Goal: Task Accomplishment & Management: Use online tool/utility

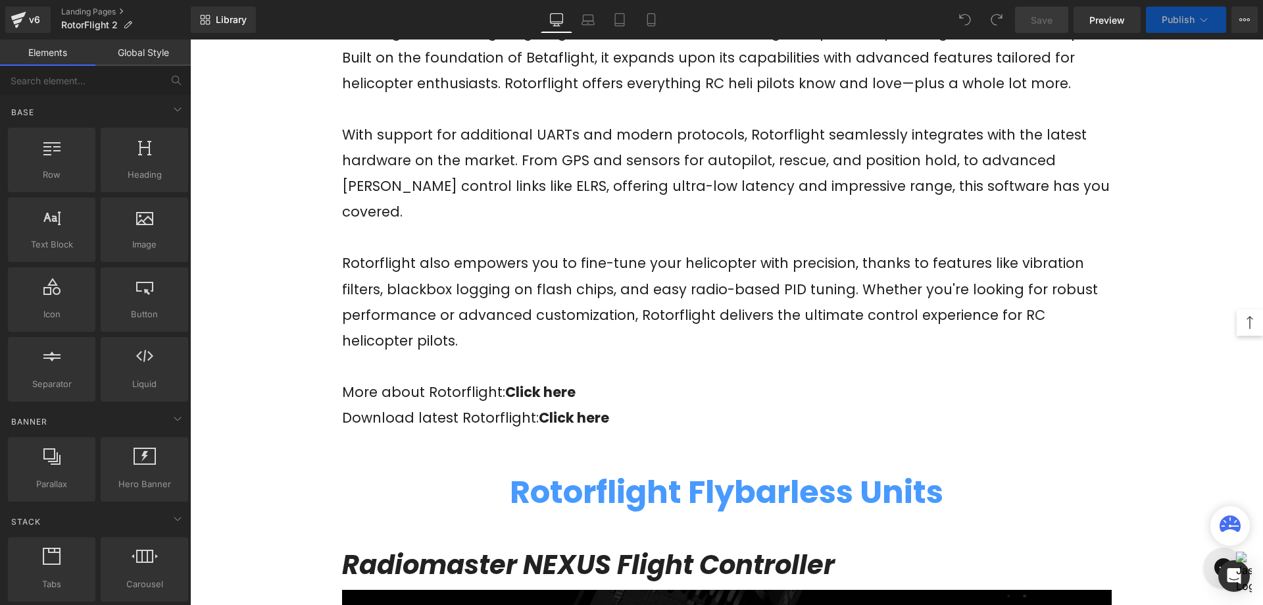
scroll to position [592, 0]
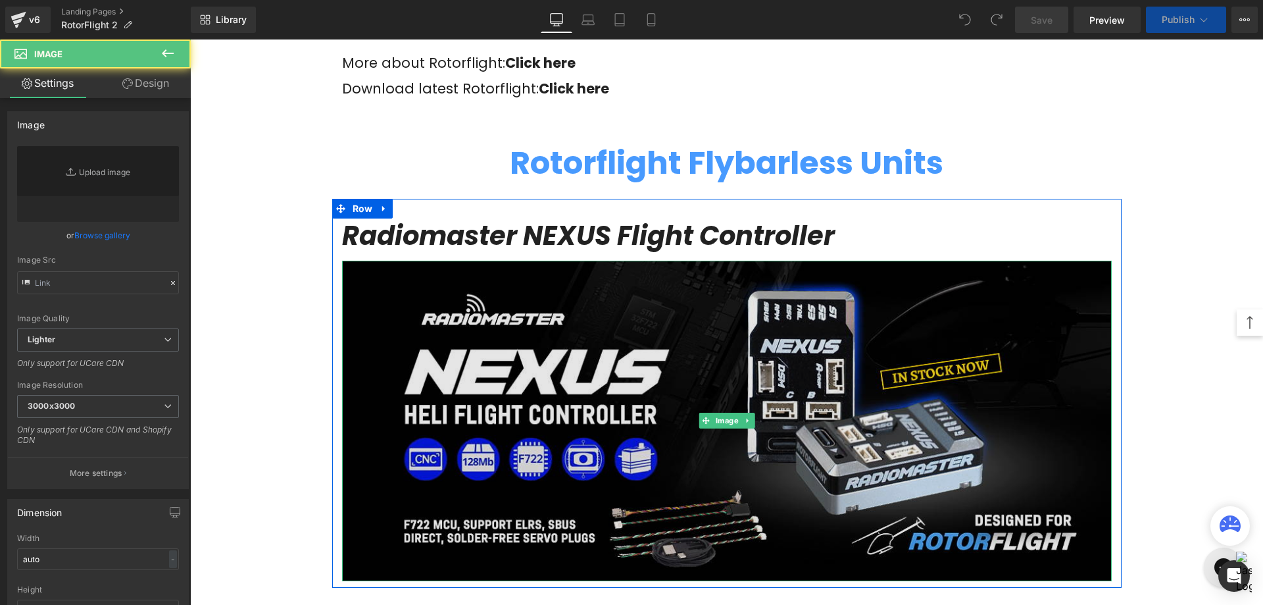
click at [787, 367] on img at bounding box center [727, 421] width 770 height 321
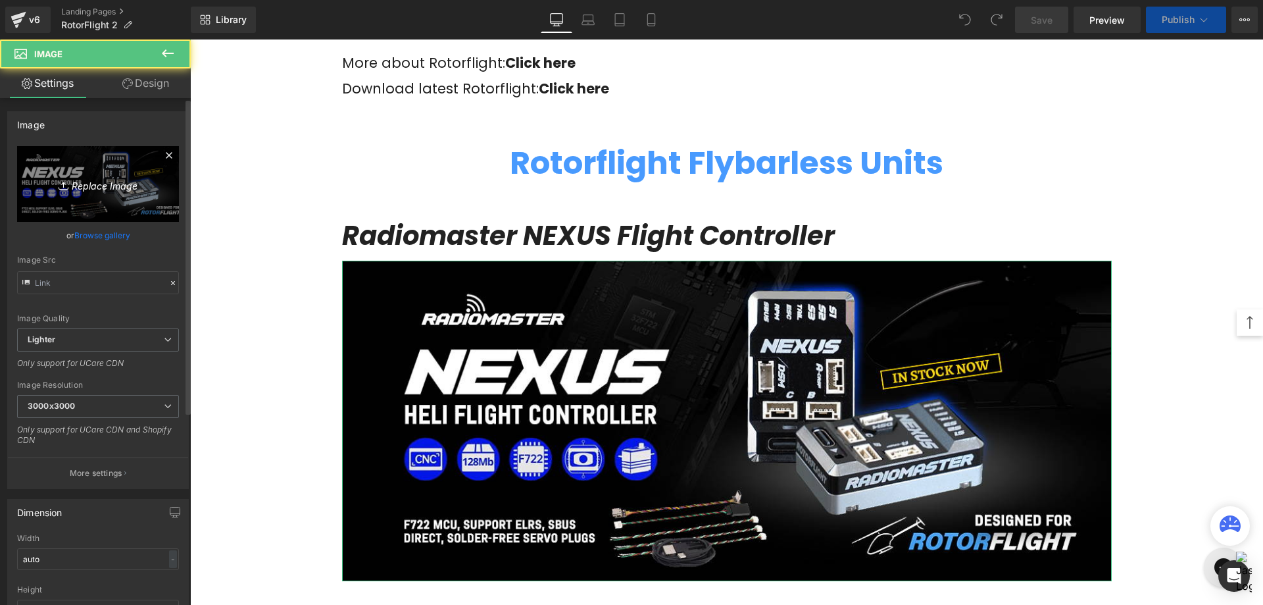
click at [85, 186] on icon "Replace Image" at bounding box center [97, 184] width 105 height 16
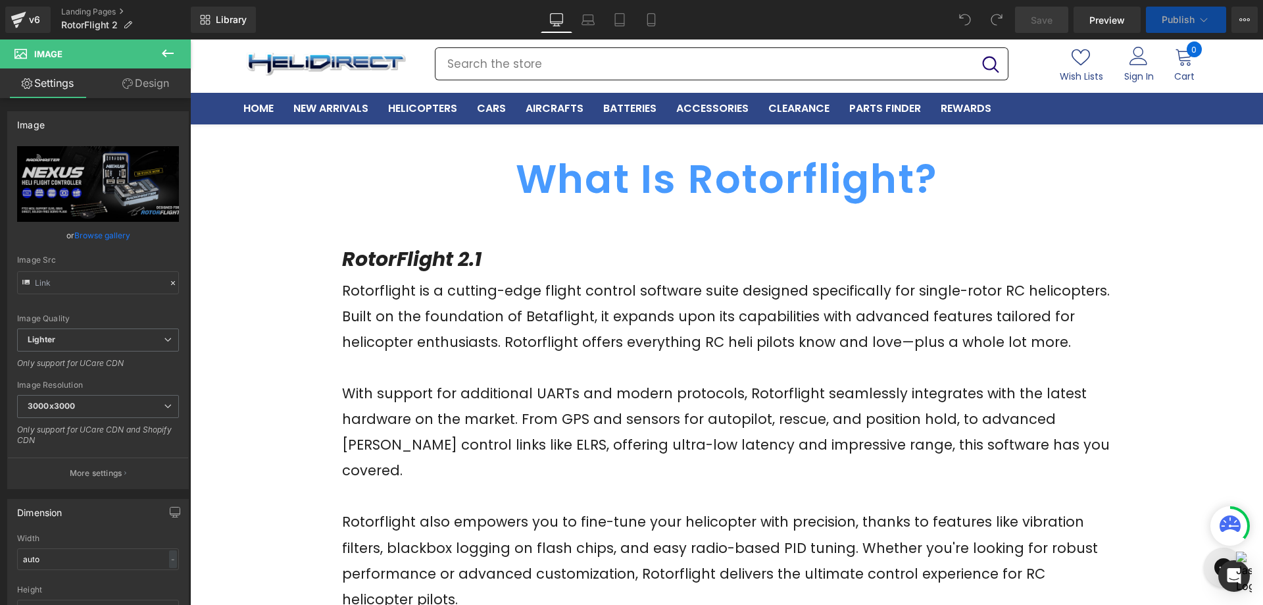
scroll to position [0, 0]
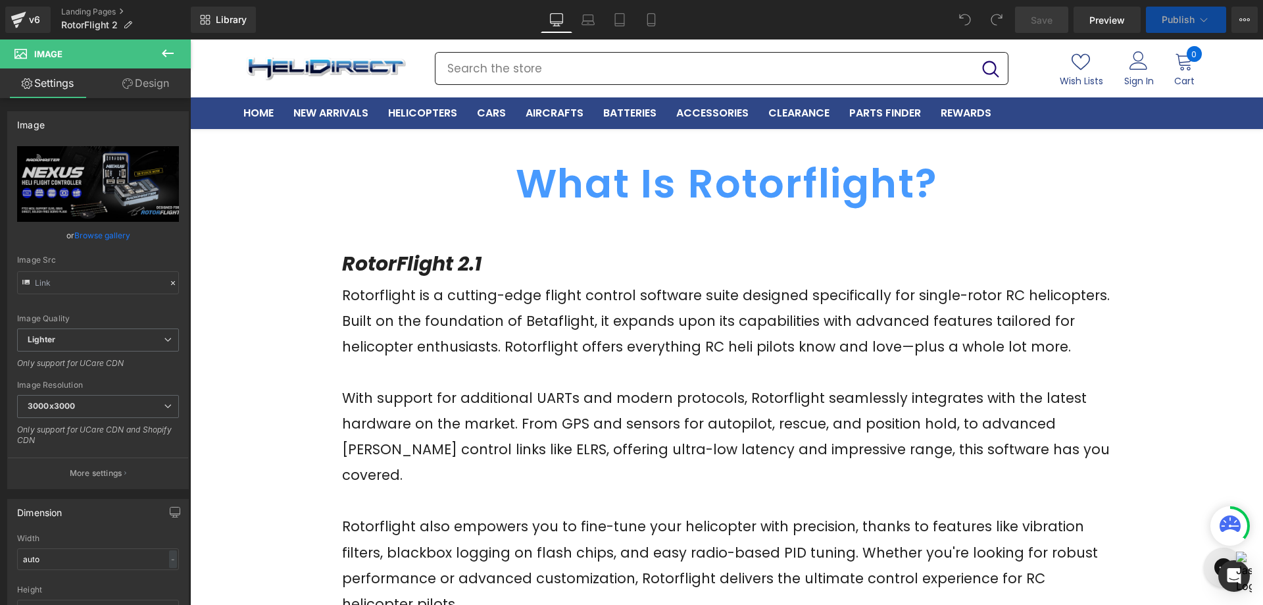
click at [171, 50] on icon at bounding box center [168, 53] width 16 height 16
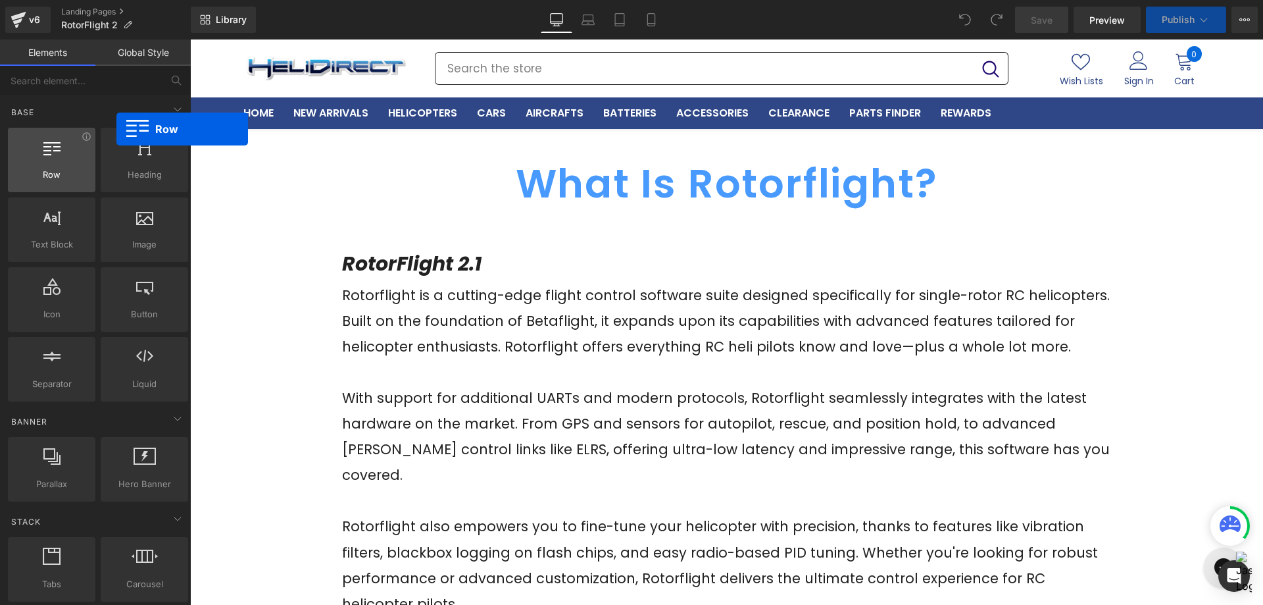
drag, startPoint x: 118, startPoint y: 175, endPoint x: 24, endPoint y: 154, distance: 95.8
click at [20, 145] on div "Row rows, columns, layouts, div" at bounding box center [52, 160] width 88 height 64
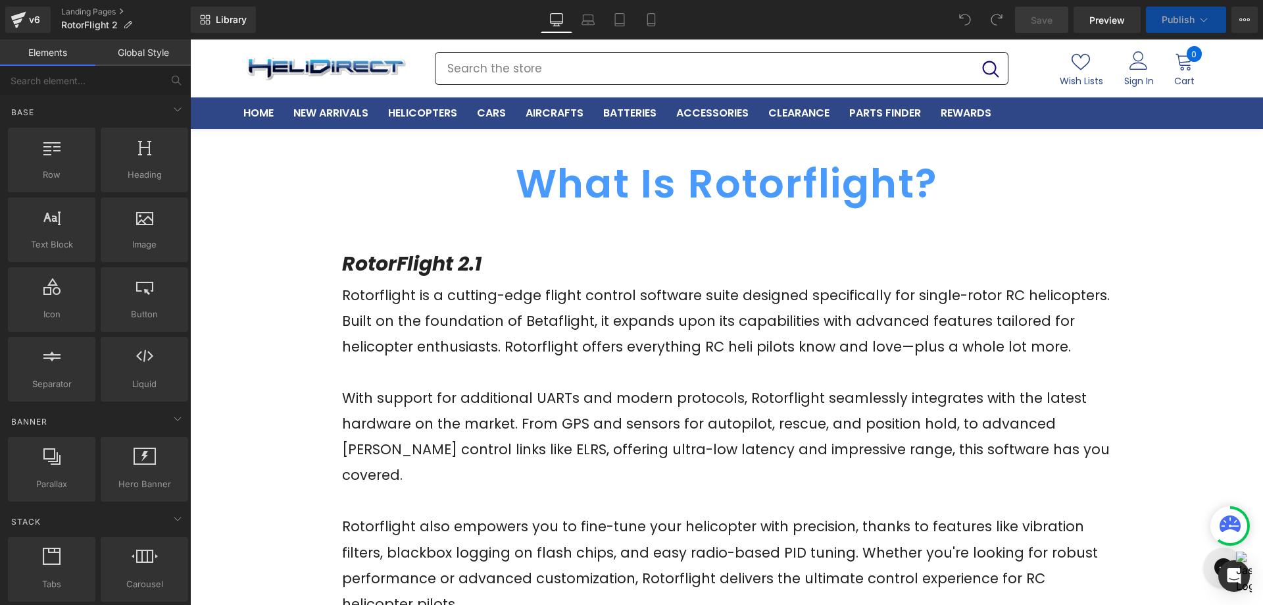
click at [593, 424] on span "With support for additional UARTs and modern protocols, Rotorflight seamlessly …" at bounding box center [726, 436] width 768 height 96
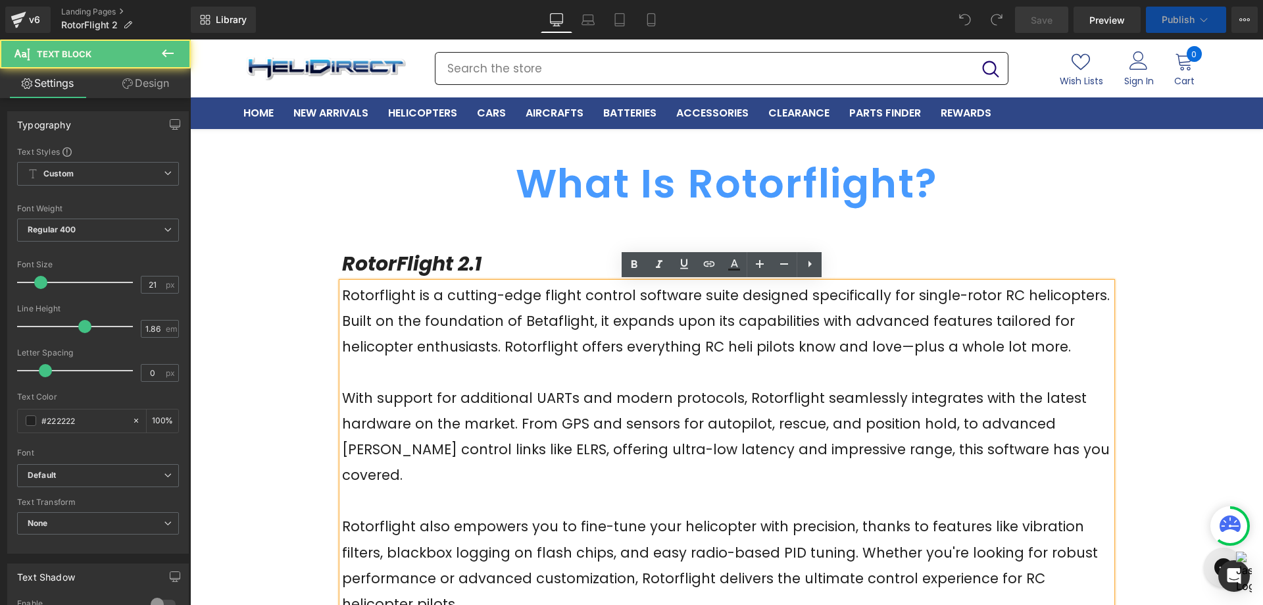
click at [578, 411] on p "With support for additional UARTs and modern protocols, Rotorflight seamlessly …" at bounding box center [727, 436] width 770 height 103
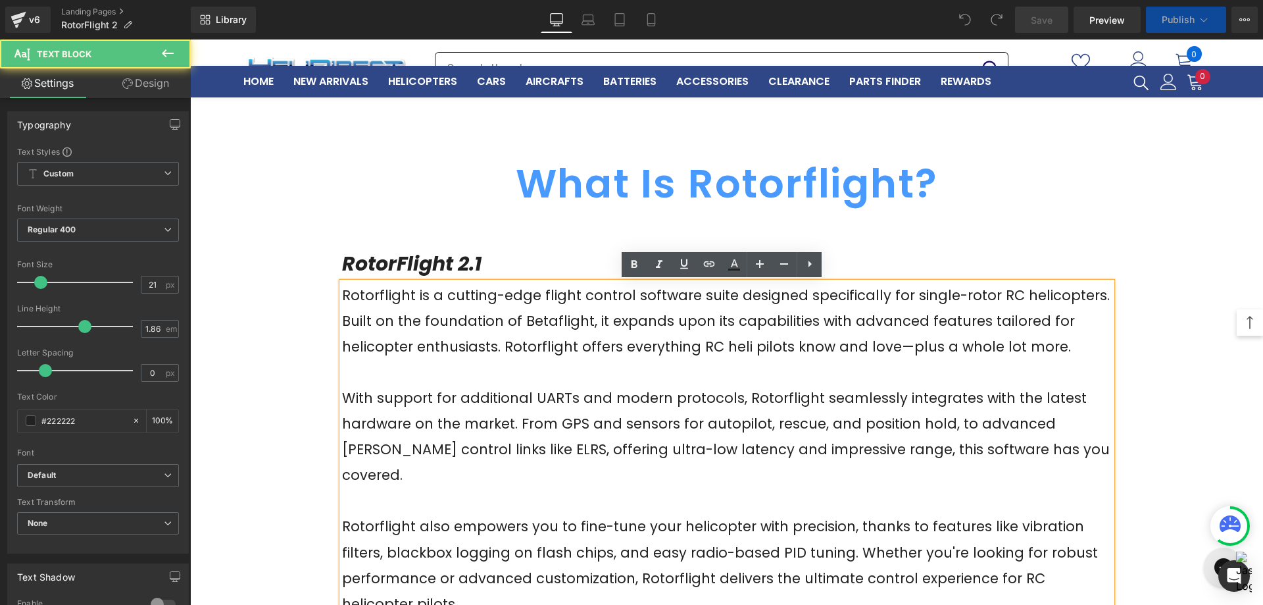
scroll to position [526, 0]
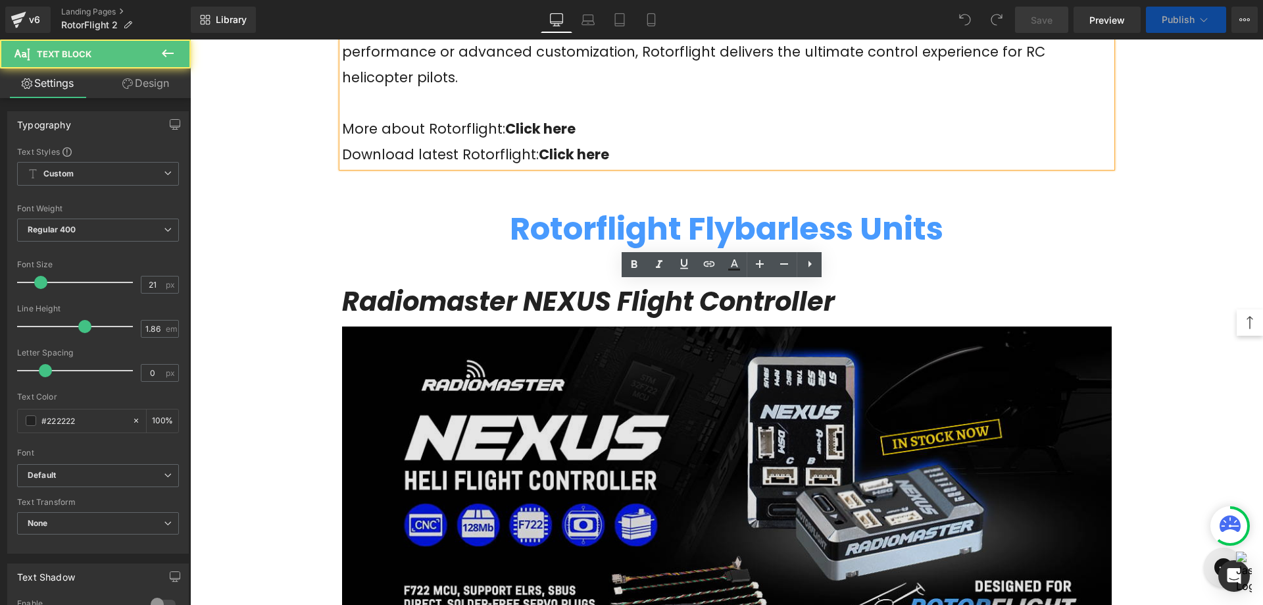
click at [599, 331] on img at bounding box center [727, 486] width 770 height 321
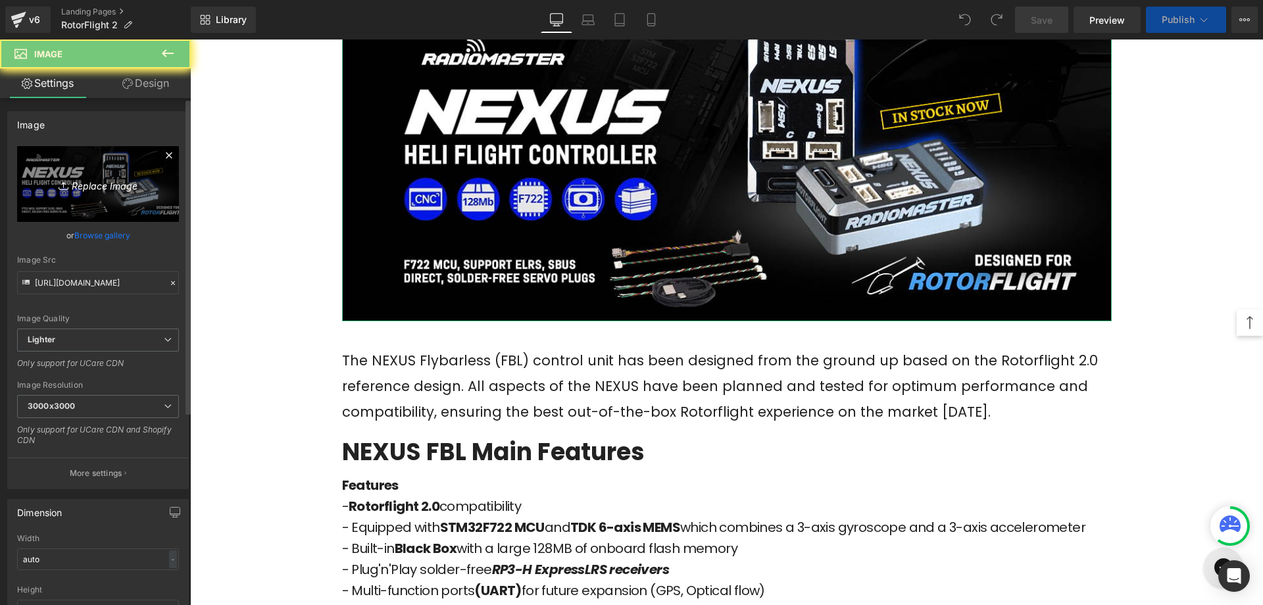
scroll to position [855, 0]
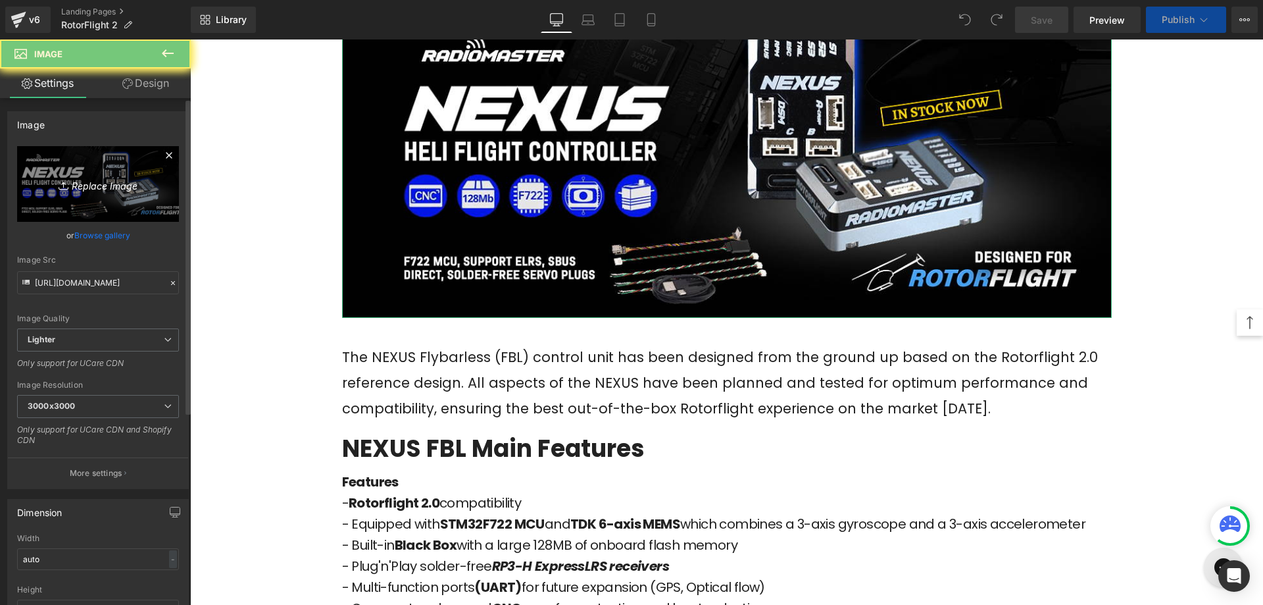
click at [122, 191] on icon "Replace Image" at bounding box center [97, 184] width 105 height 16
type input "C:\fakepath\Nexus X and XR- (Mau2)-1200x500.jpg"
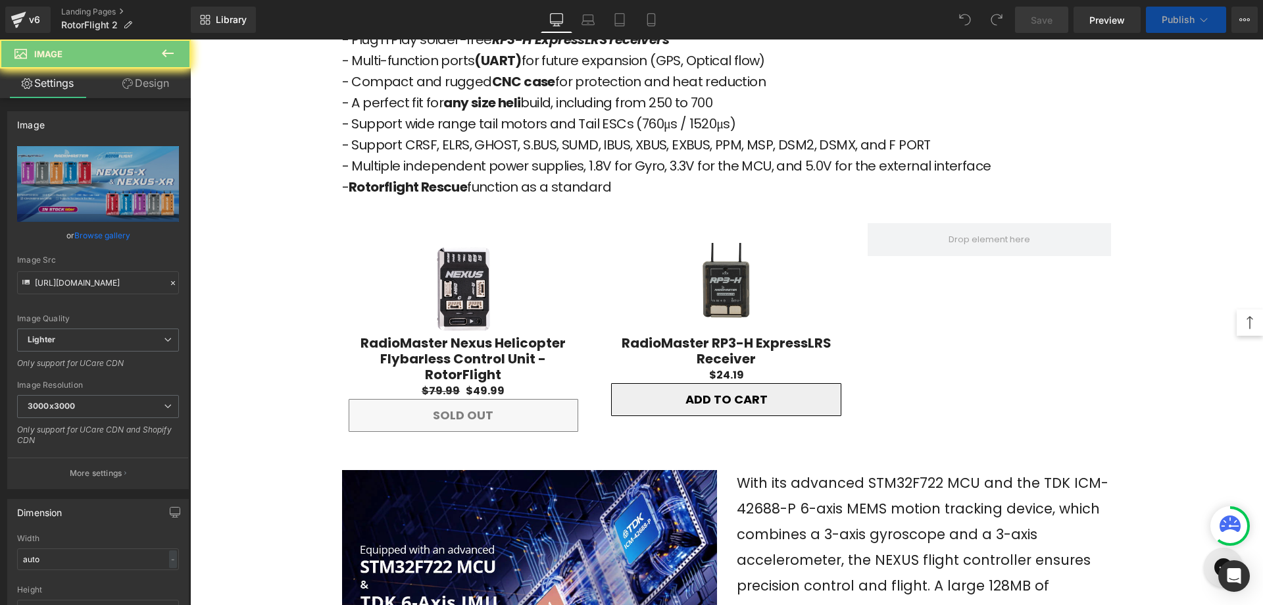
scroll to position [1316, 0]
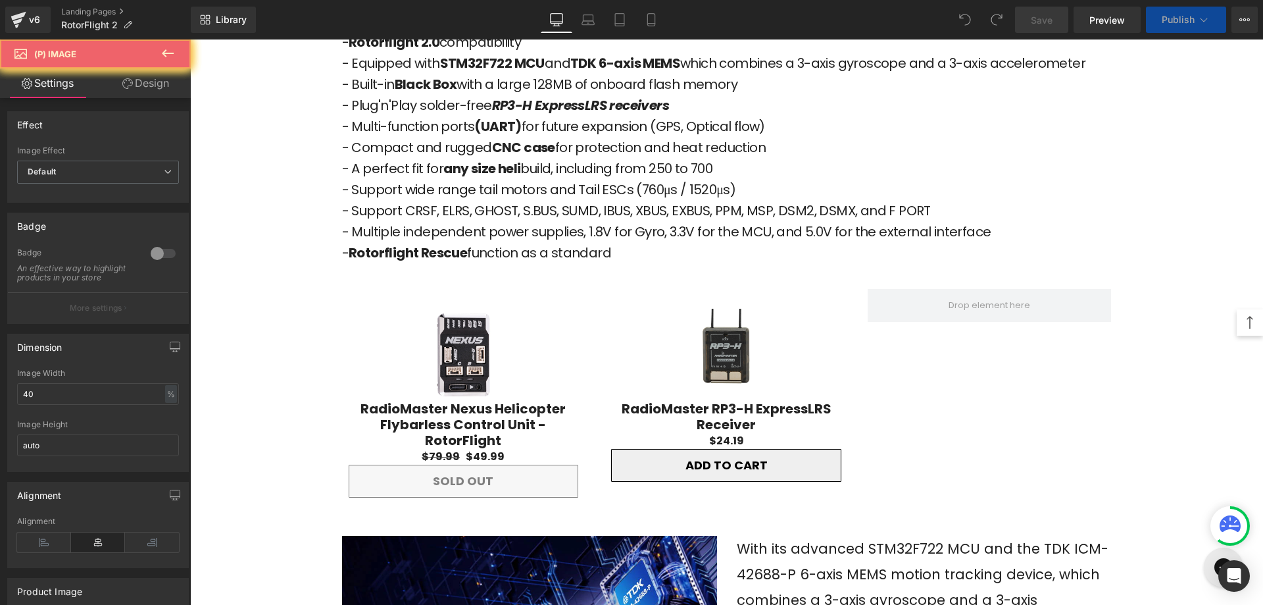
click at [467, 324] on div "Sale Off (P) Image" at bounding box center [464, 355] width 230 height 92
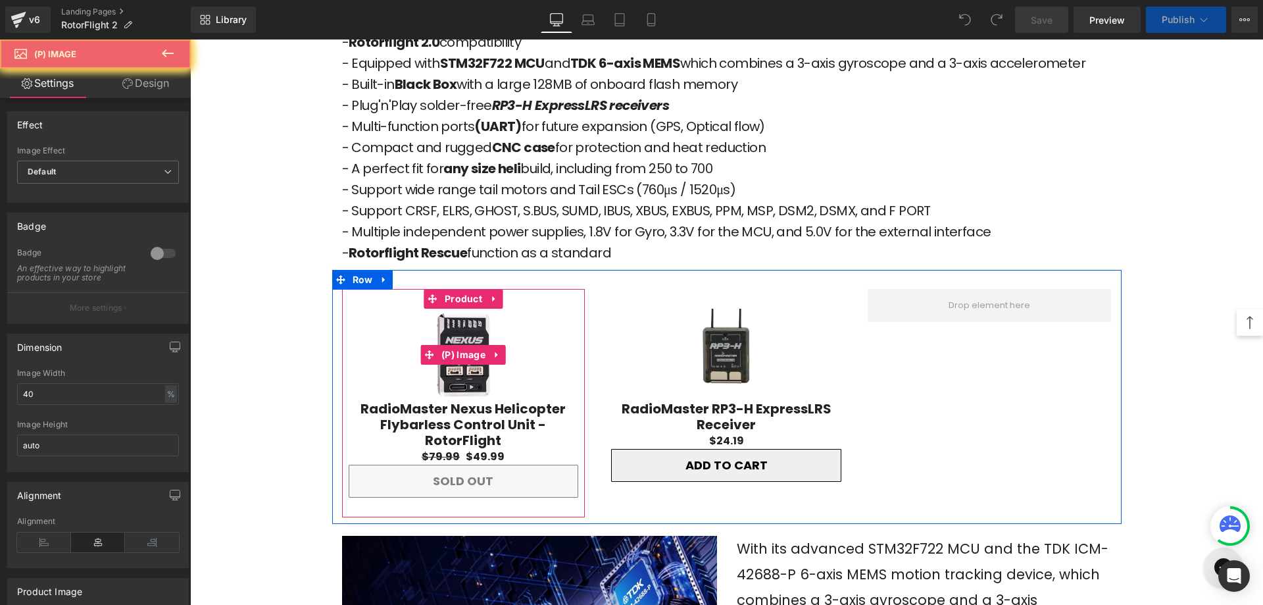
click at [450, 289] on span "Product" at bounding box center [464, 299] width 44 height 20
